Goal: Information Seeking & Learning: Learn about a topic

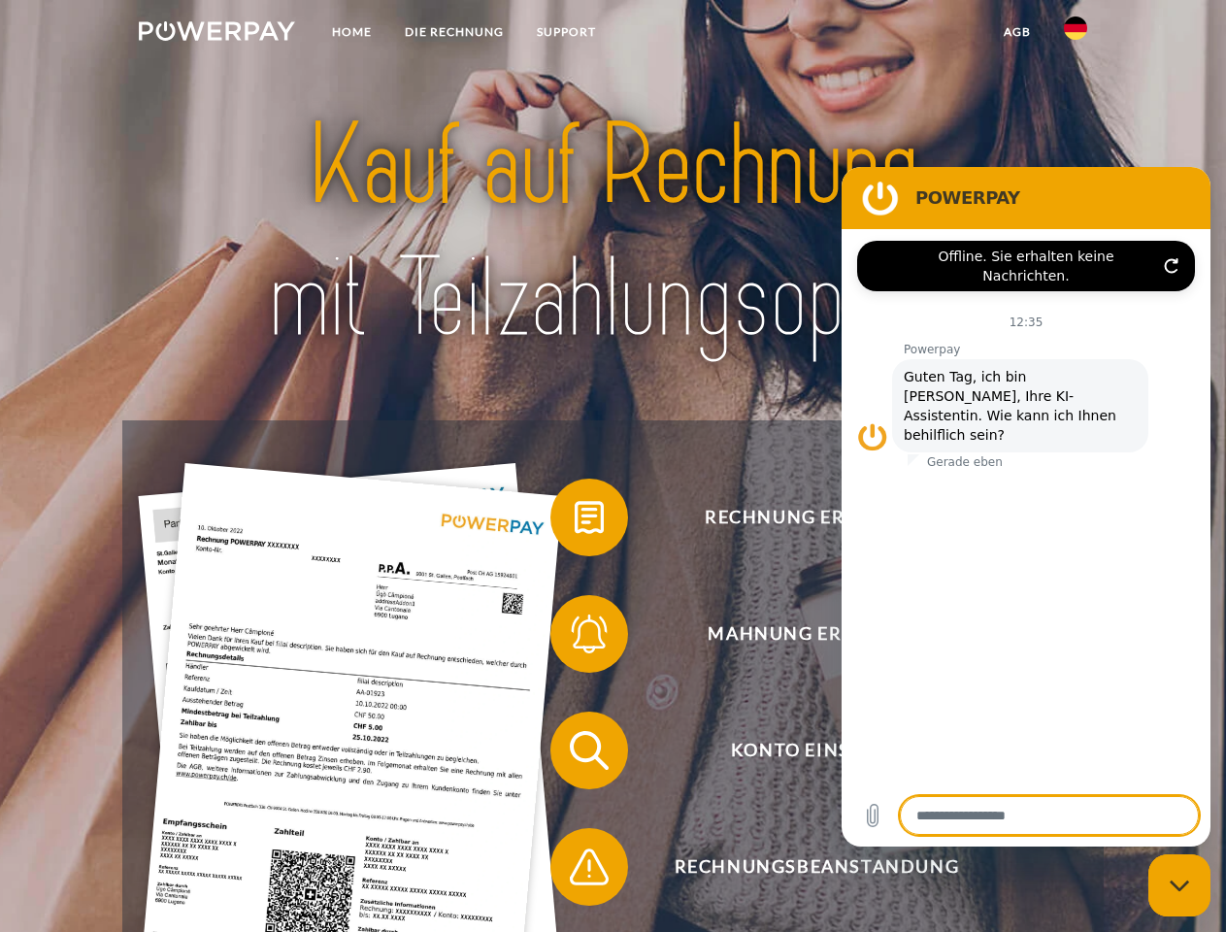
click at [216, 34] on img at bounding box center [217, 30] width 156 height 19
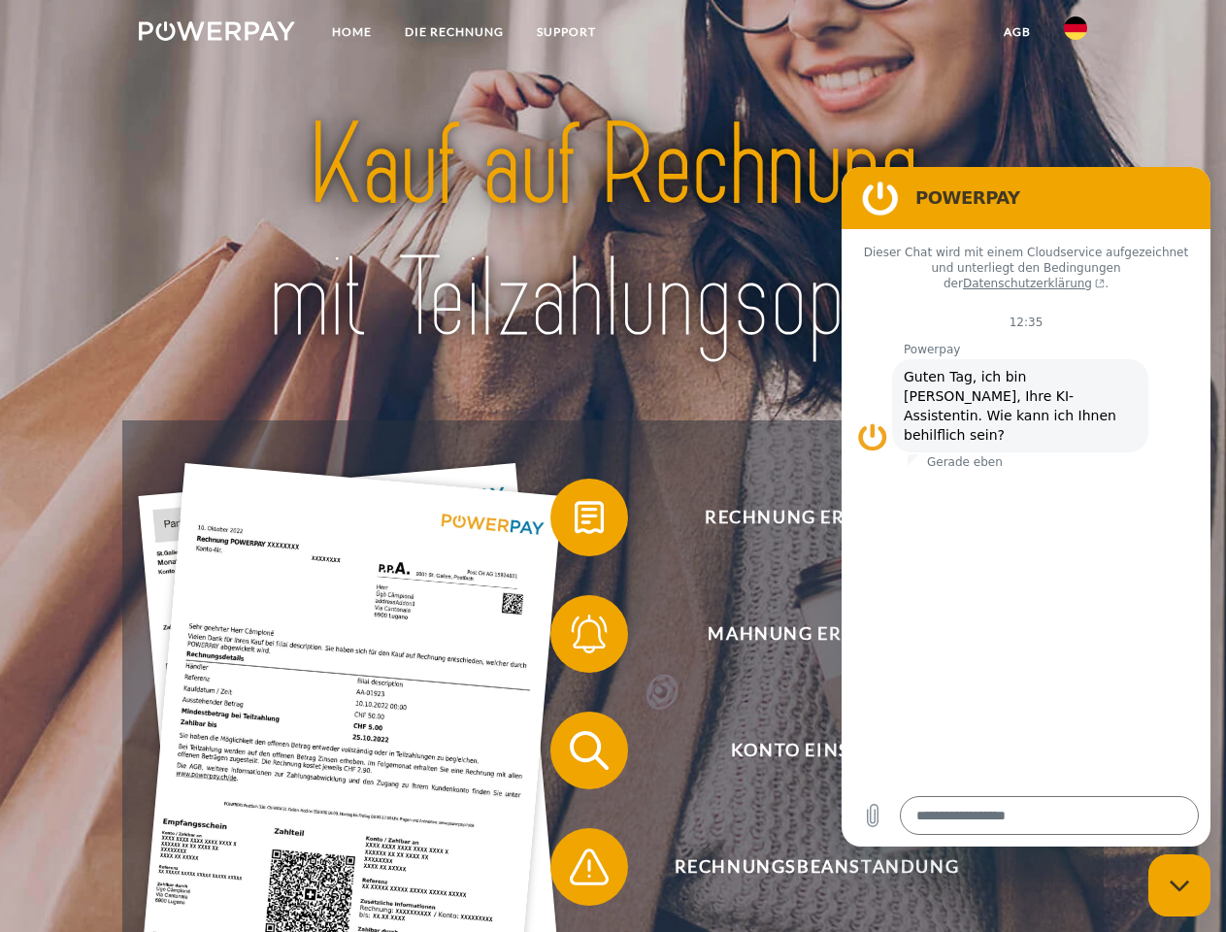
click at [1076, 34] on img at bounding box center [1075, 28] width 23 height 23
click at [1016, 32] on link "agb" at bounding box center [1017, 32] width 60 height 35
click at [575, 521] on span at bounding box center [560, 517] width 97 height 97
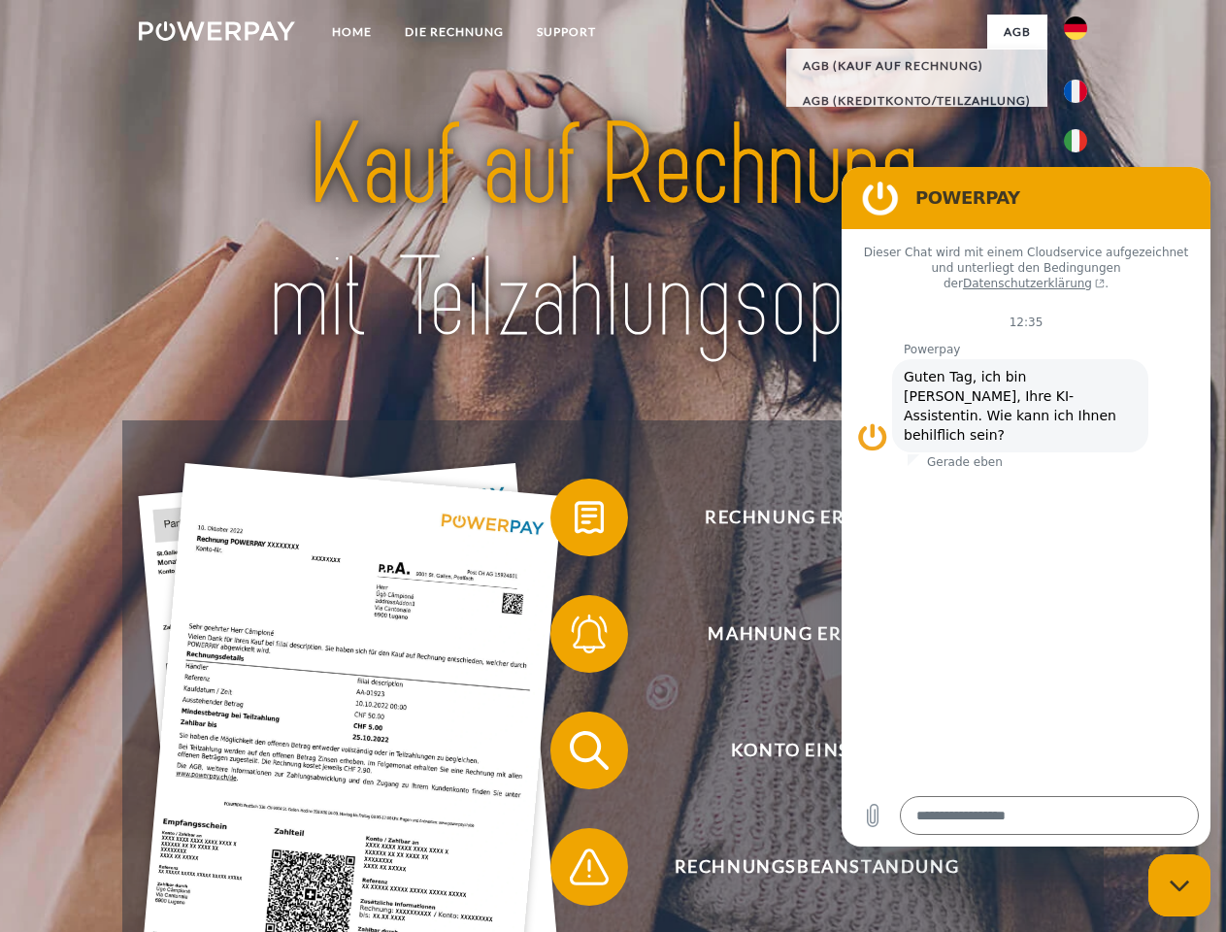
click at [575, 638] on div "Rechnung erhalten? Mahnung erhalten? Konto einsehen" at bounding box center [612, 808] width 980 height 777
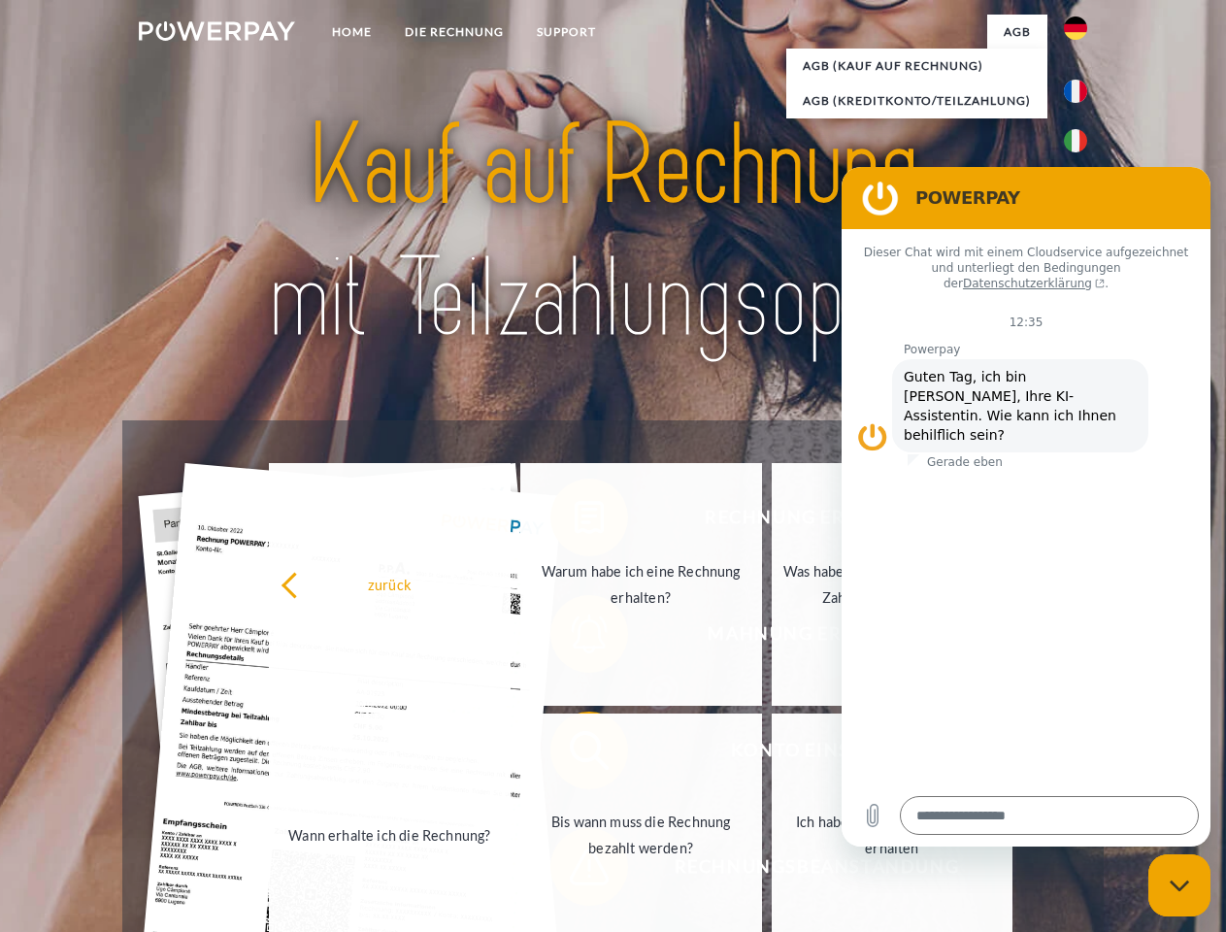
click at [575, 754] on link "Bis wann muss die Rechnung bezahlt werden?" at bounding box center [641, 835] width 242 height 243
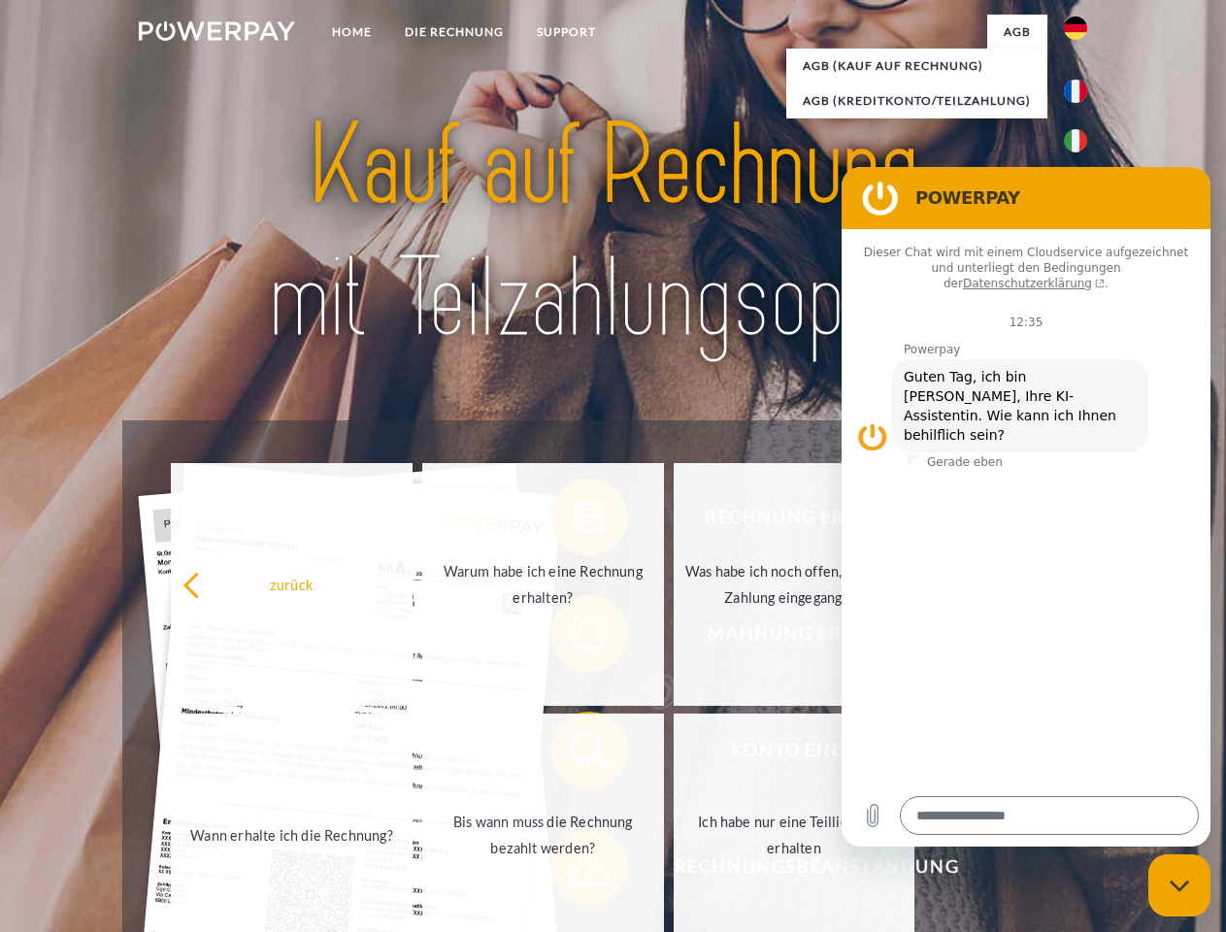
click at [575, 871] on span at bounding box center [560, 866] width 97 height 97
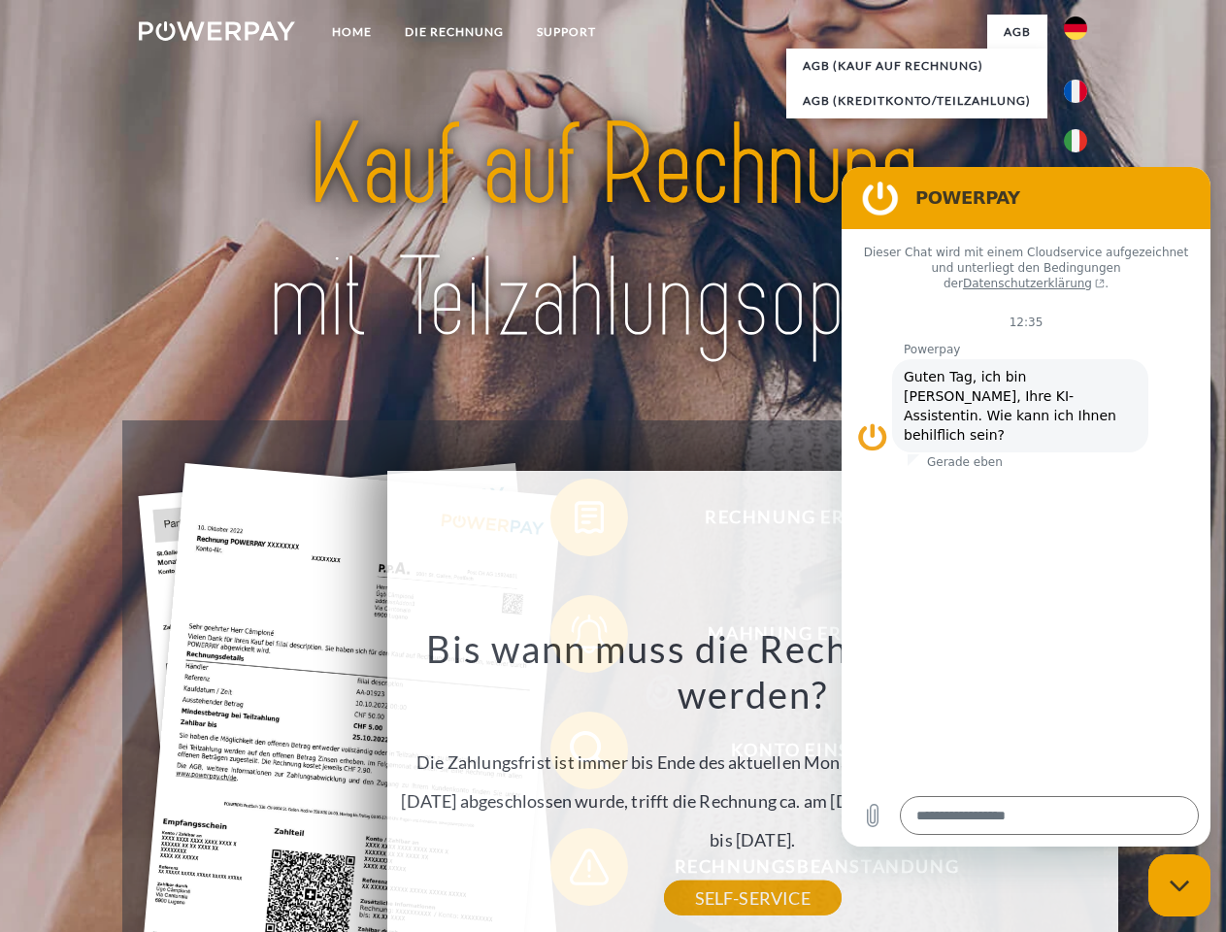
click at [1179, 885] on icon "Messaging-Fenster schließen" at bounding box center [1180, 886] width 20 height 13
type textarea "*"
